Goal: Information Seeking & Learning: Learn about a topic

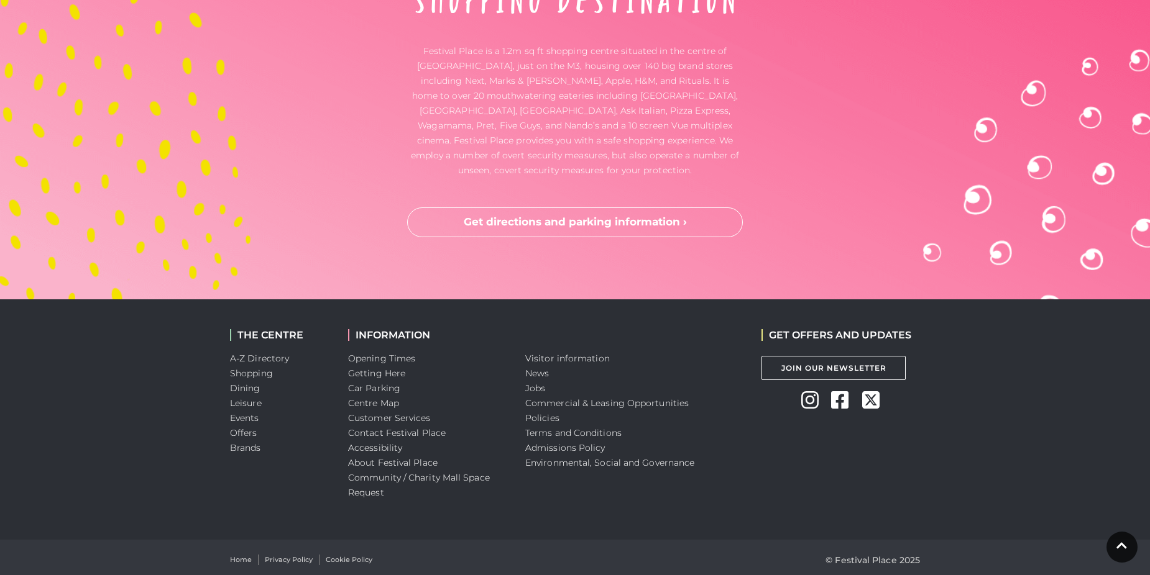
scroll to position [3260, 0]
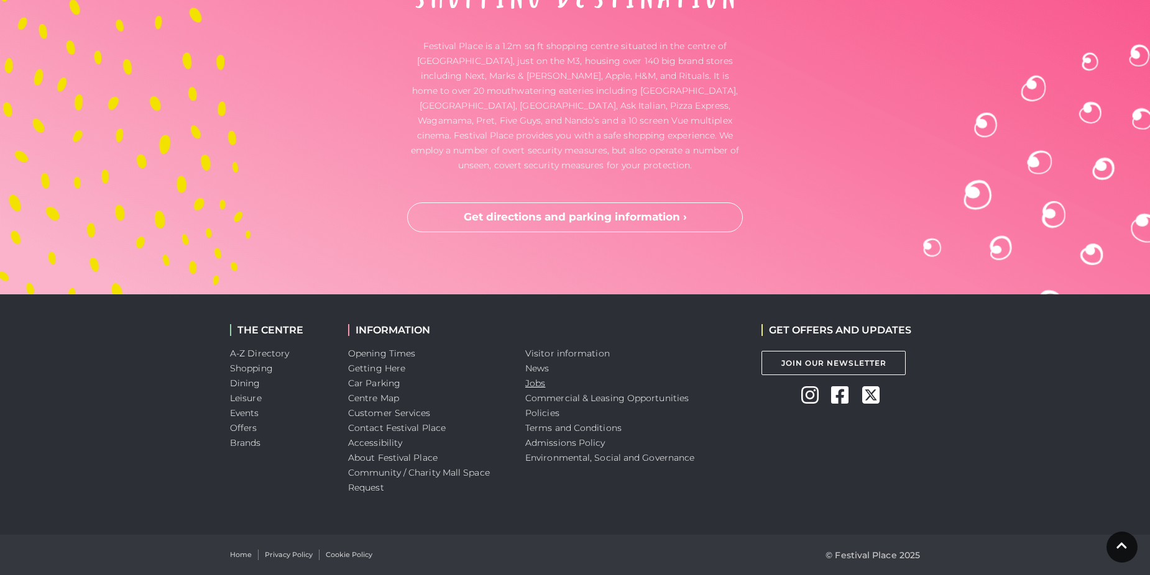
click at [533, 383] on link "Jobs" at bounding box center [535, 383] width 20 height 11
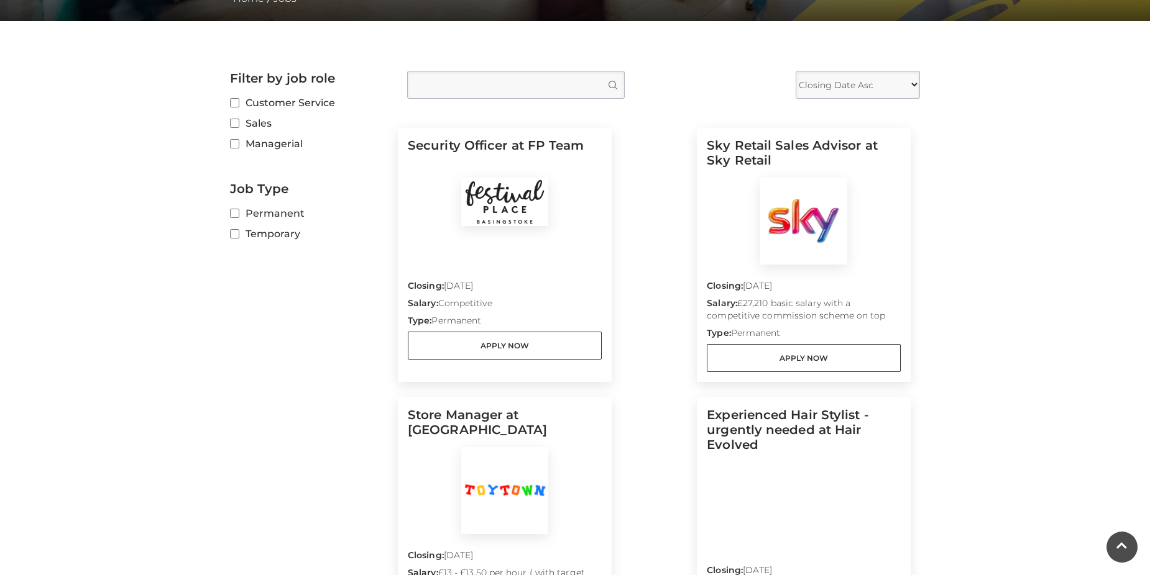
scroll to position [290, 0]
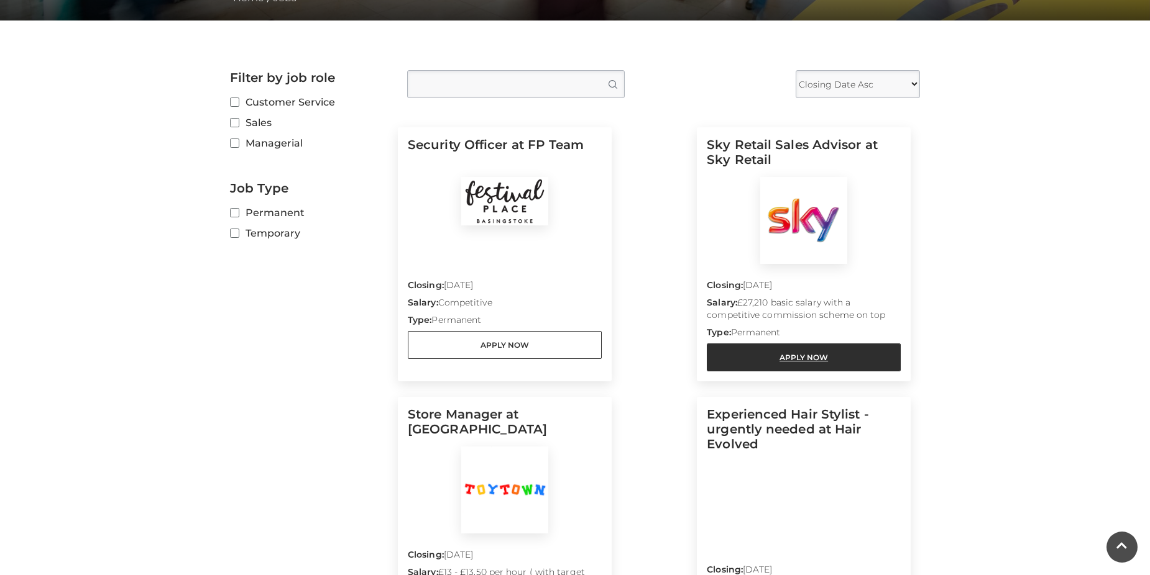
click at [812, 354] on link "Apply Now" at bounding box center [803, 358] width 194 height 28
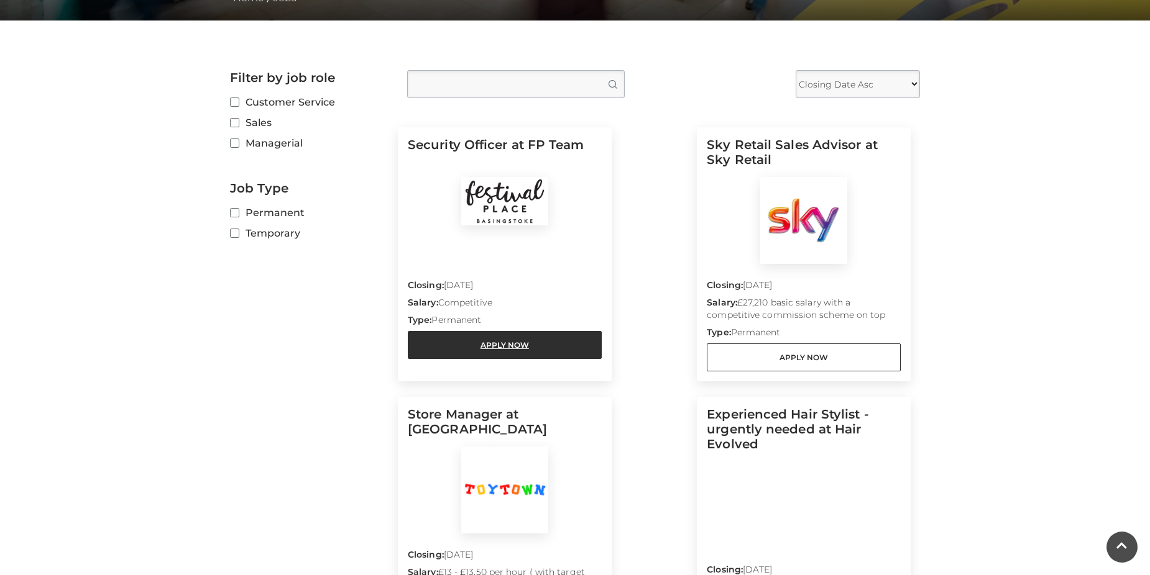
click at [534, 344] on link "Apply Now" at bounding box center [505, 345] width 194 height 28
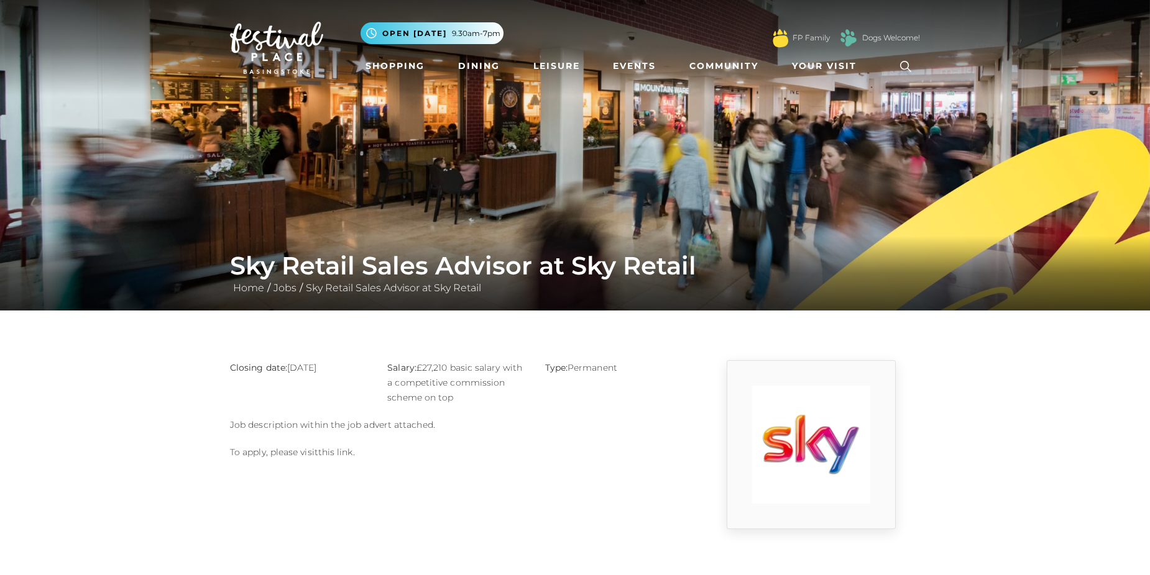
click at [336, 452] on link "this link" at bounding box center [335, 452] width 35 height 11
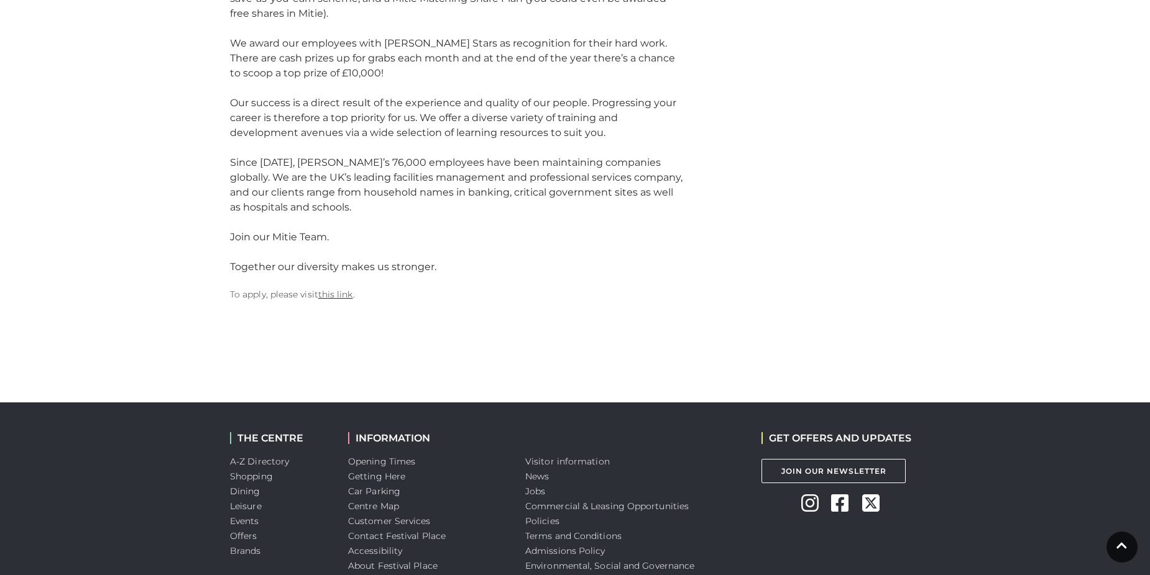
scroll to position [1542, 0]
click at [334, 290] on link "this link" at bounding box center [335, 295] width 35 height 11
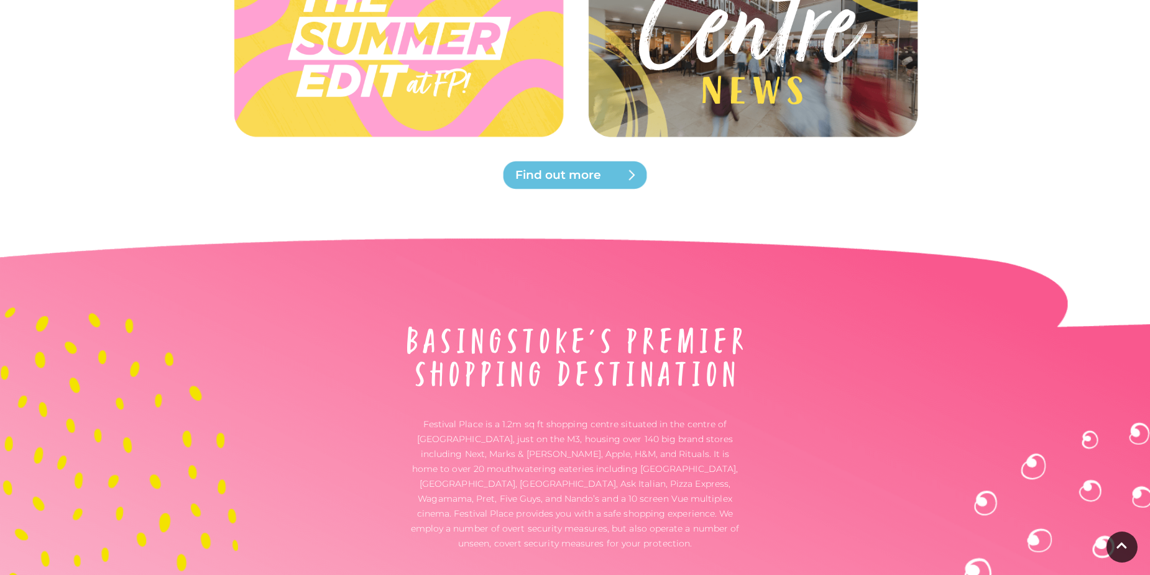
scroll to position [3260, 0]
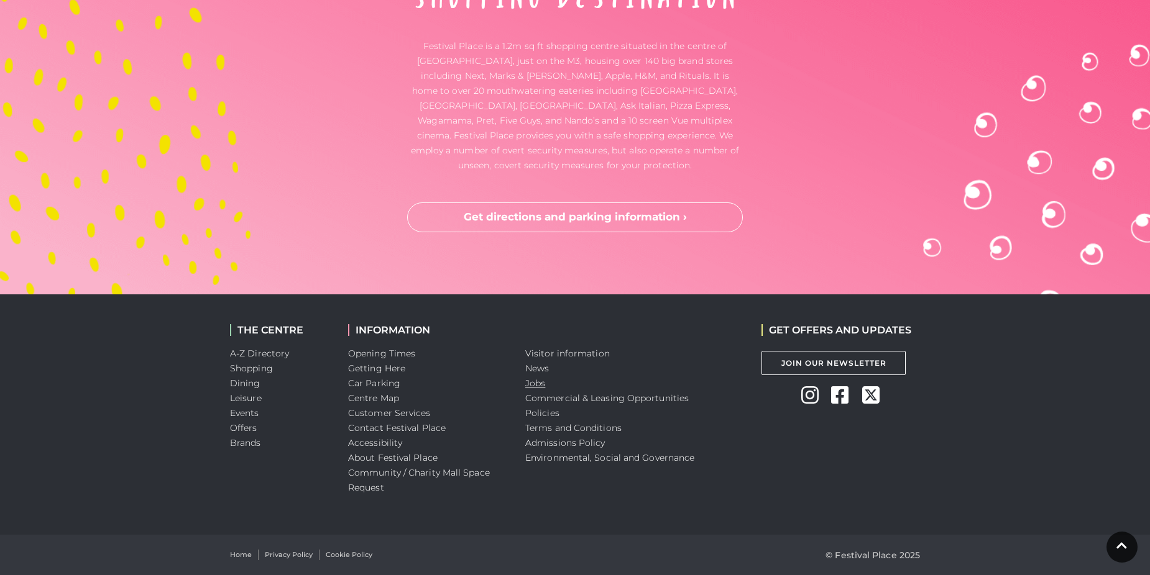
click at [526, 386] on link "Jobs" at bounding box center [535, 383] width 20 height 11
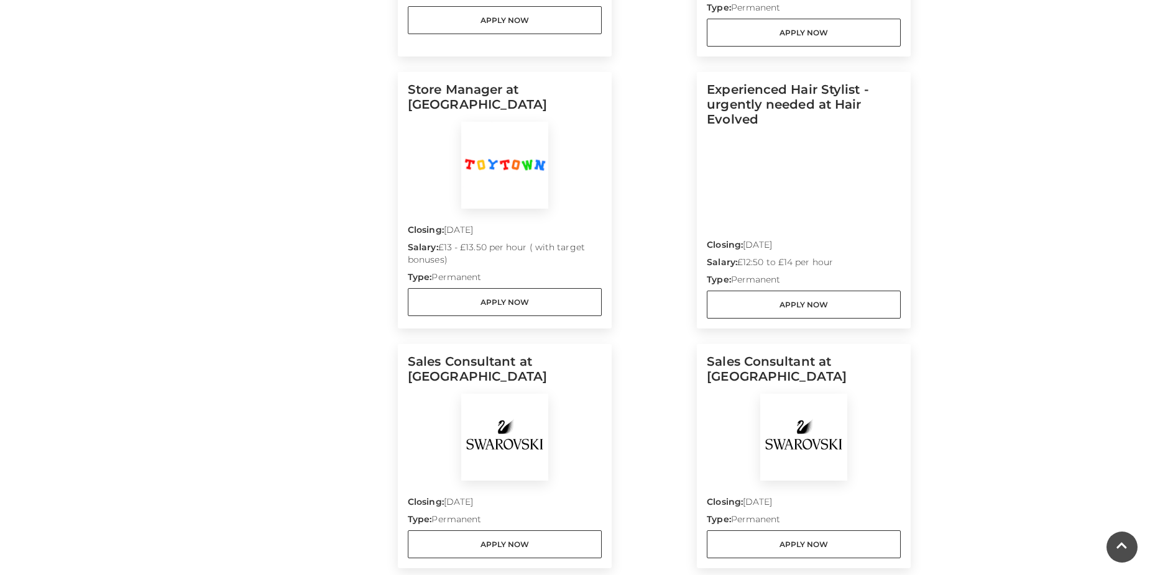
scroll to position [617, 0]
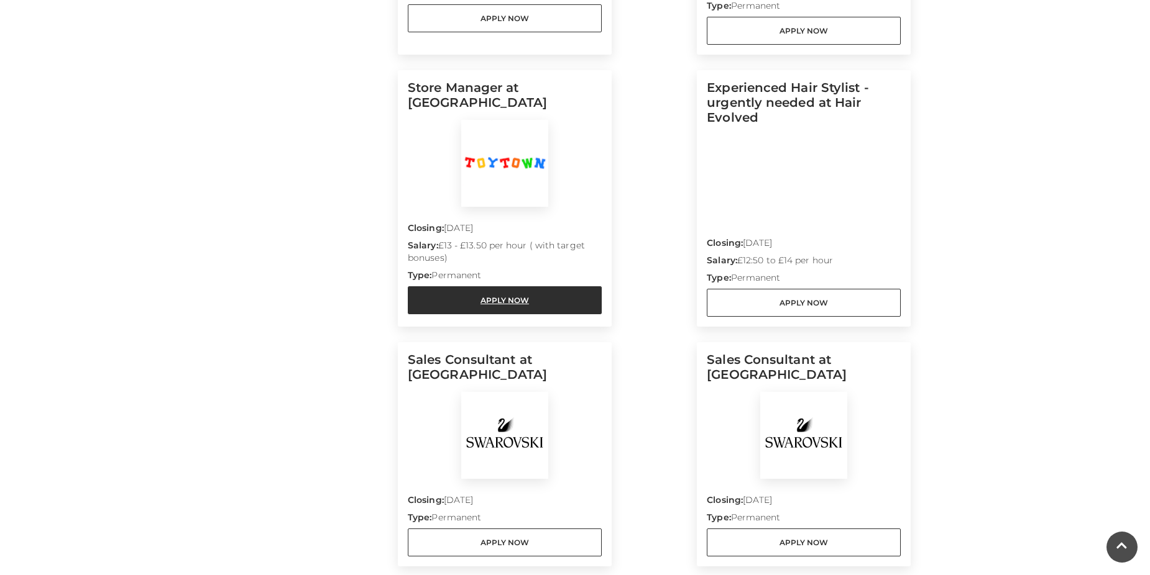
click at [505, 306] on link "Apply Now" at bounding box center [505, 300] width 194 height 28
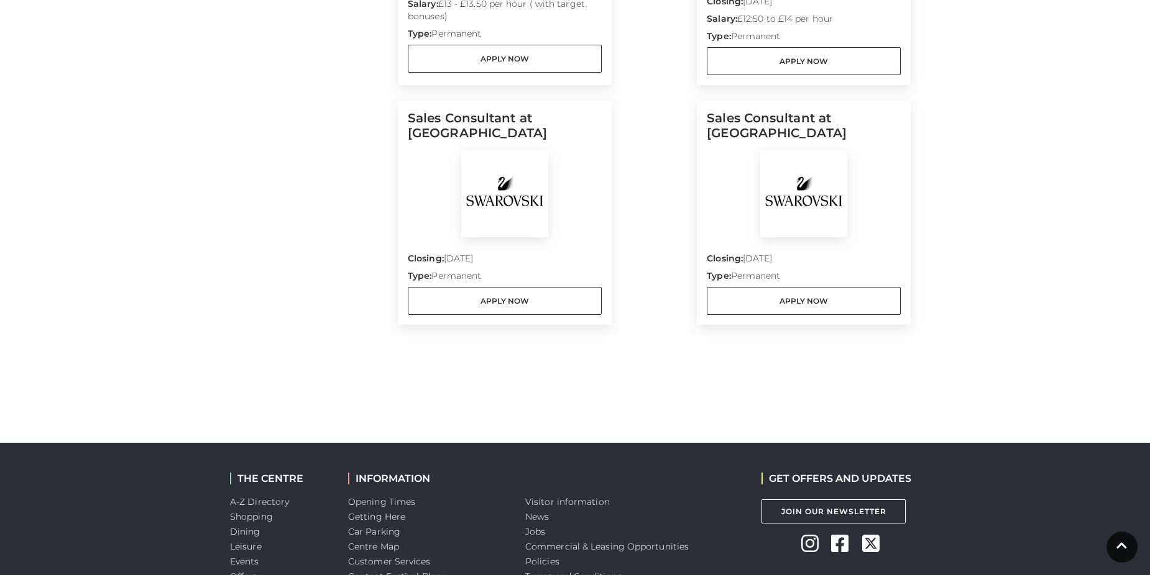
scroll to position [859, 0]
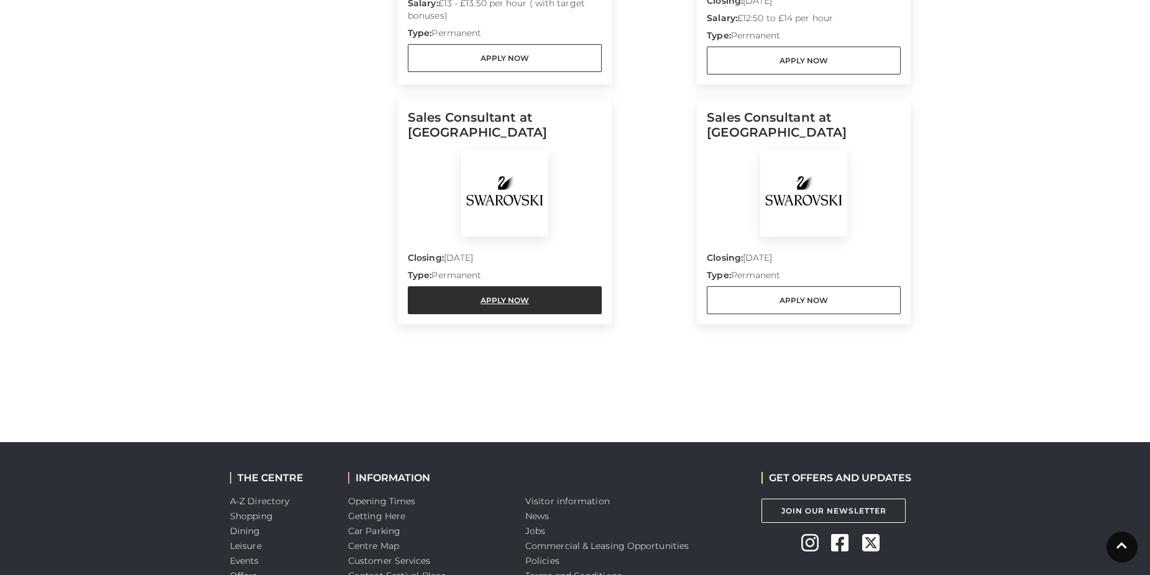
click at [552, 305] on link "Apply Now" at bounding box center [505, 300] width 194 height 28
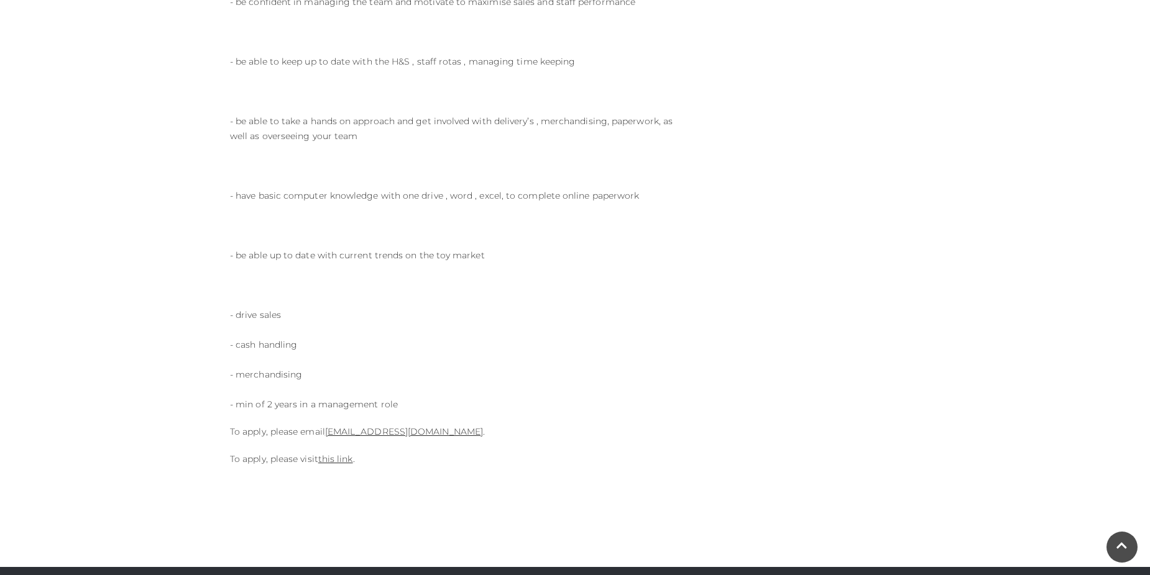
scroll to position [654, 0]
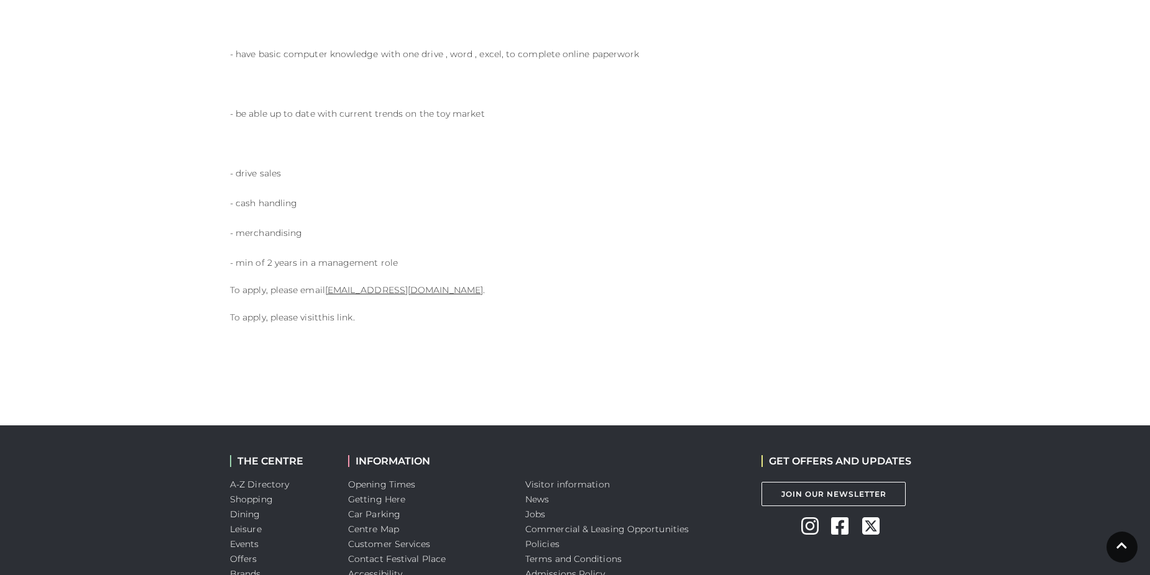
click at [334, 314] on link "this link" at bounding box center [335, 317] width 35 height 11
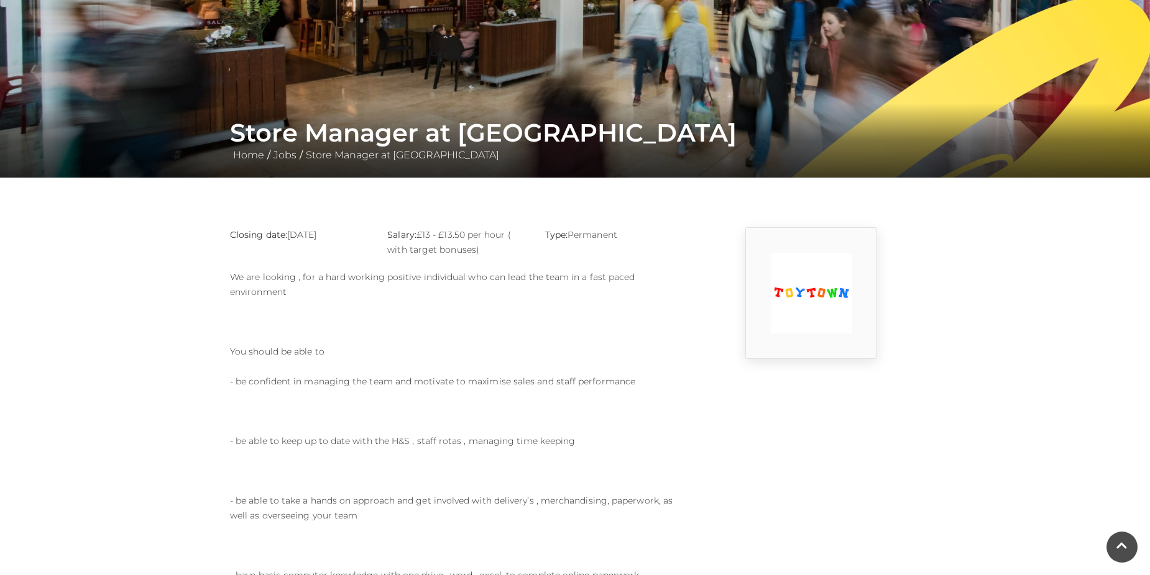
scroll to position [125, 0]
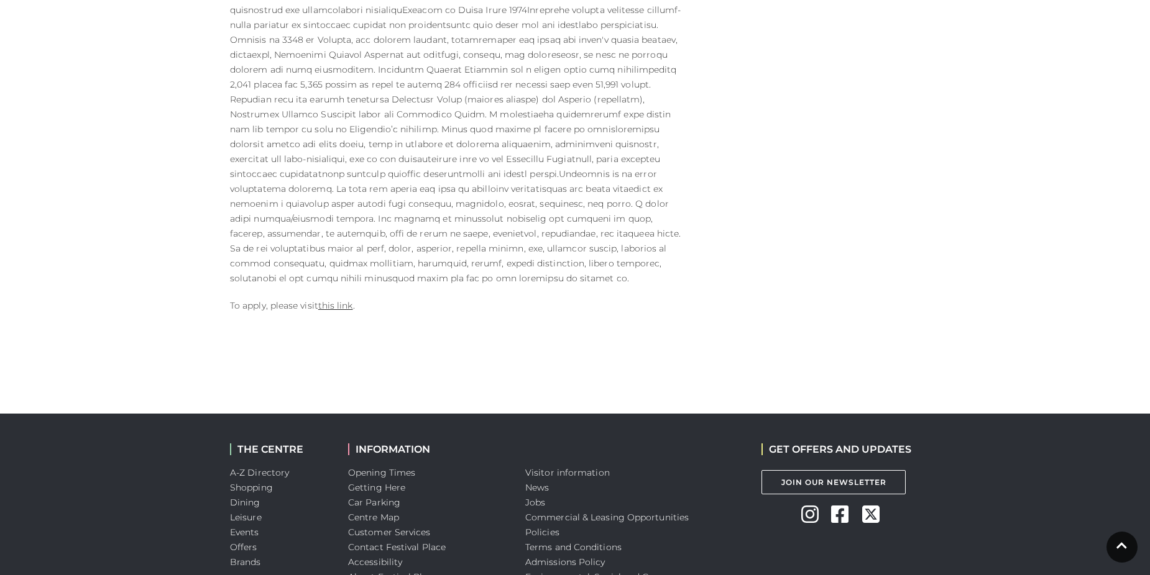
scroll to position [720, 0]
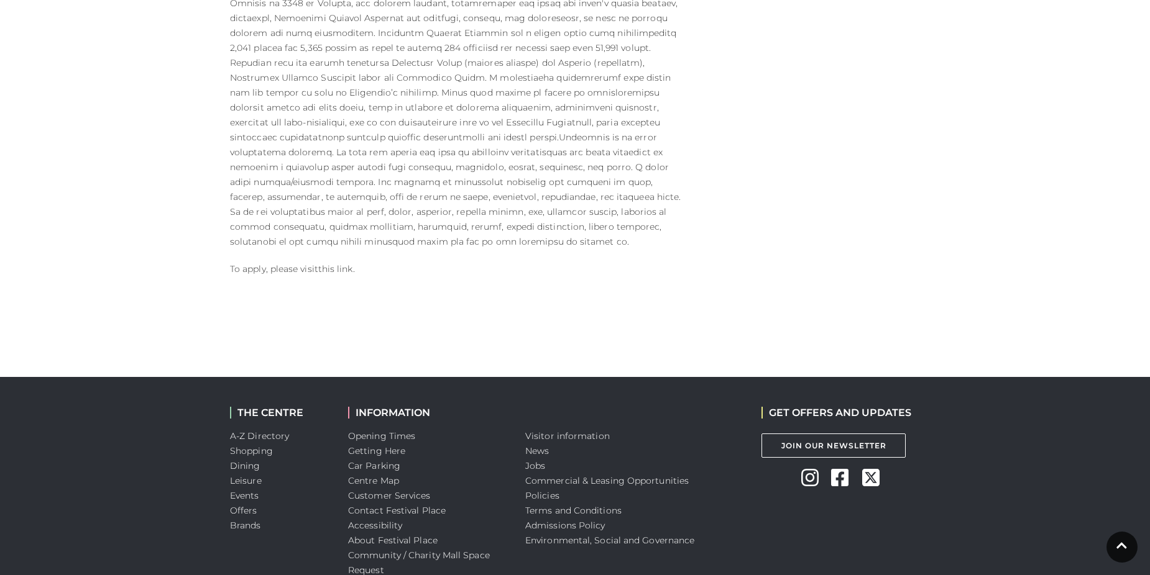
click at [342, 263] on link "this link" at bounding box center [335, 268] width 35 height 11
